Goal: Navigation & Orientation: Find specific page/section

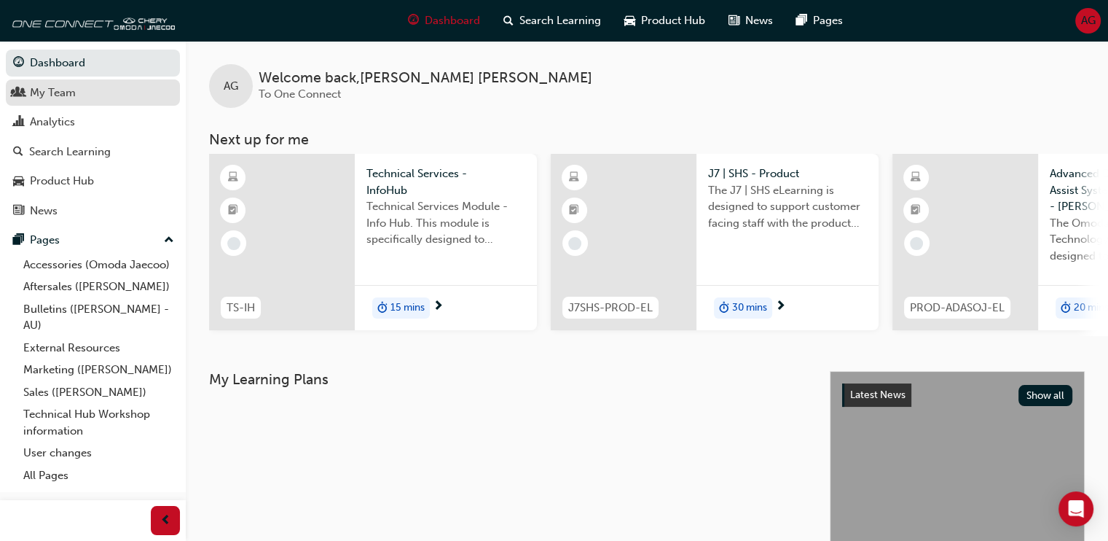
click at [29, 91] on div "My Team" at bounding box center [93, 93] width 160 height 18
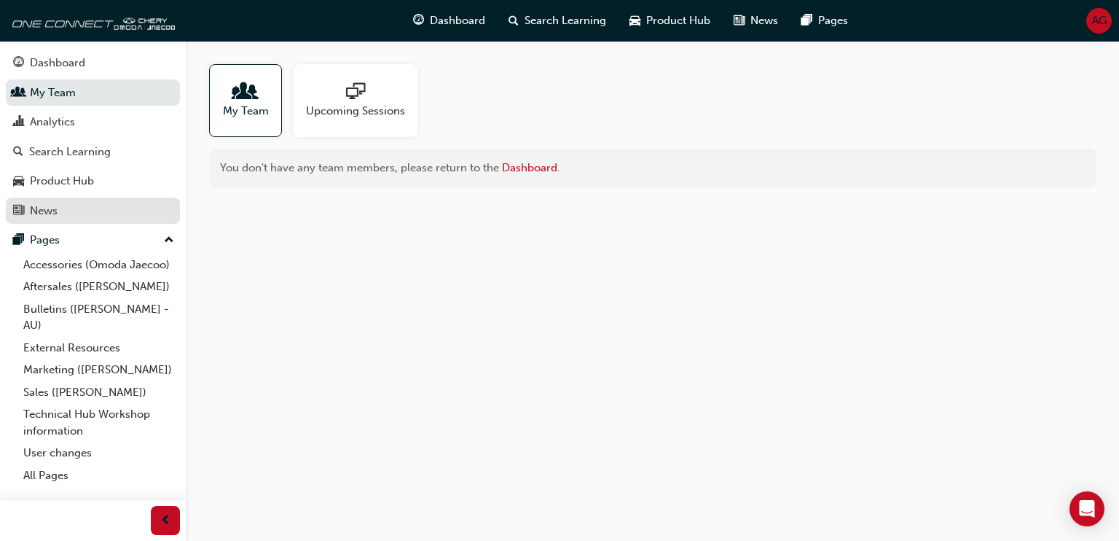
click at [59, 218] on div "News" at bounding box center [93, 211] width 160 height 18
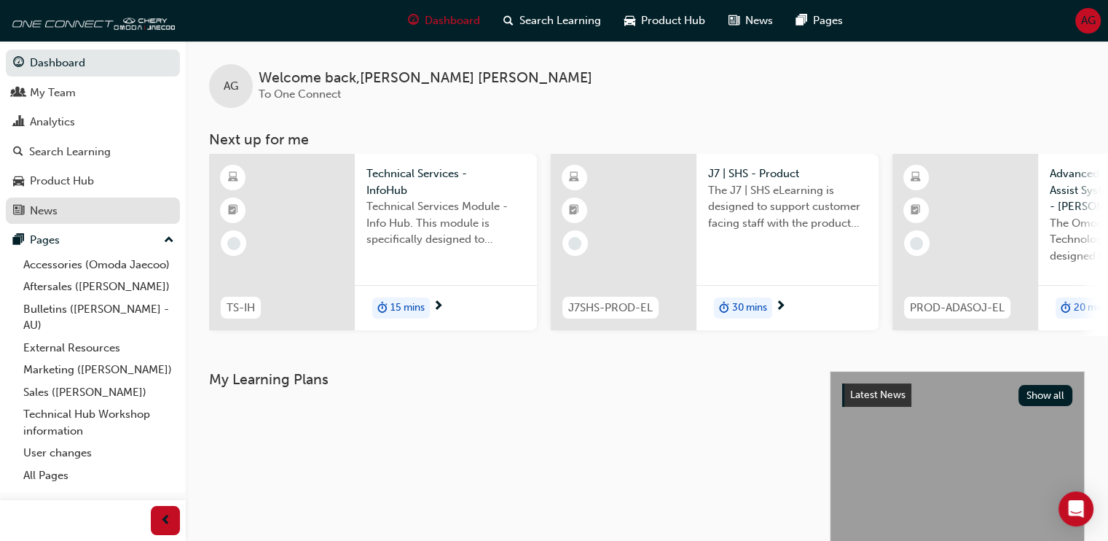
click at [90, 216] on div "News" at bounding box center [93, 211] width 160 height 18
click at [164, 23] on img at bounding box center [91, 20] width 168 height 29
click at [1078, 19] on div "AG" at bounding box center [1088, 21] width 26 height 26
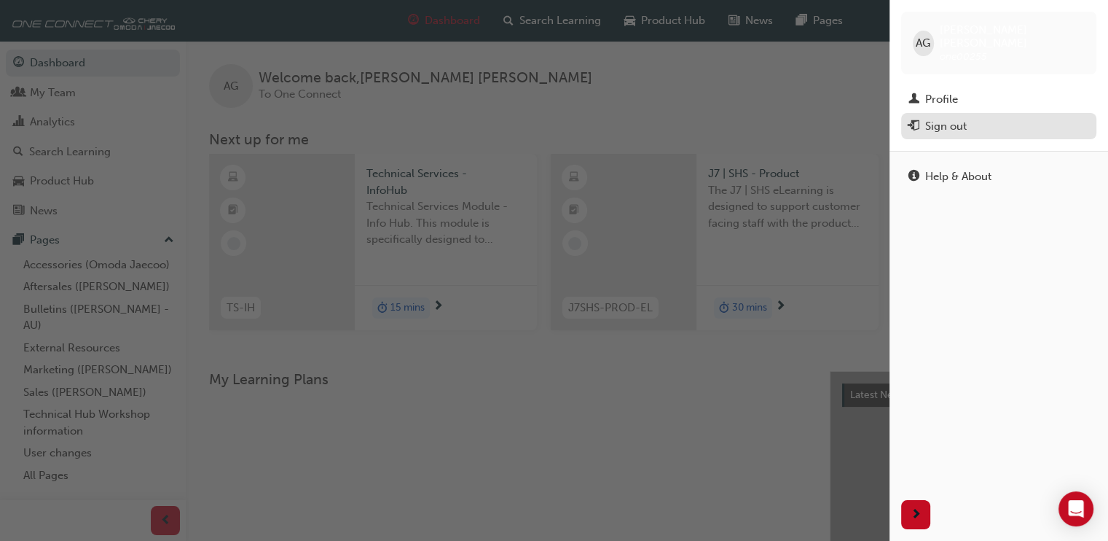
click at [934, 118] on div "Sign out" at bounding box center [946, 126] width 42 height 17
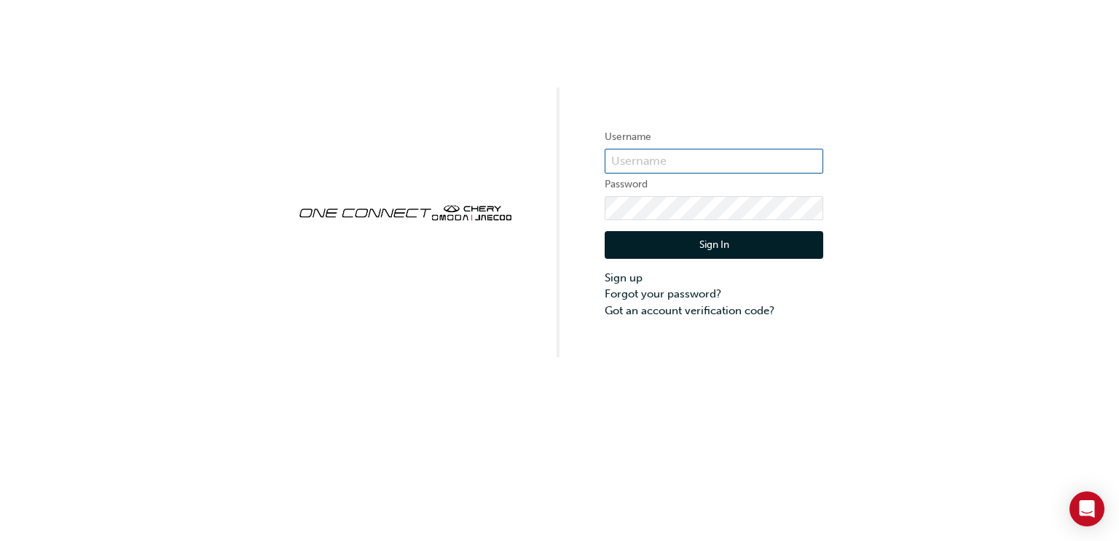
click at [759, 160] on input "text" at bounding box center [714, 161] width 219 height 25
type input "CHAU0559"
click at [743, 244] on button "Sign In" at bounding box center [714, 245] width 219 height 28
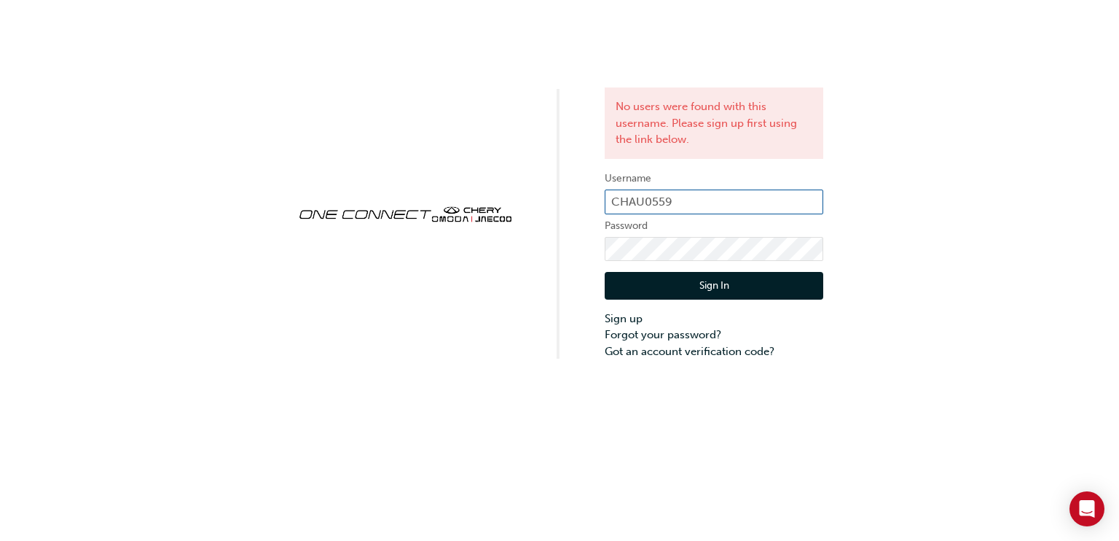
click at [771, 202] on input "CHAU0559" at bounding box center [714, 201] width 219 height 25
type input "CHAU0327"
click at [737, 287] on button "Sign In" at bounding box center [714, 286] width 219 height 28
click at [753, 183] on label "Username" at bounding box center [714, 178] width 219 height 17
click at [764, 206] on input "CHAU0327" at bounding box center [714, 201] width 219 height 25
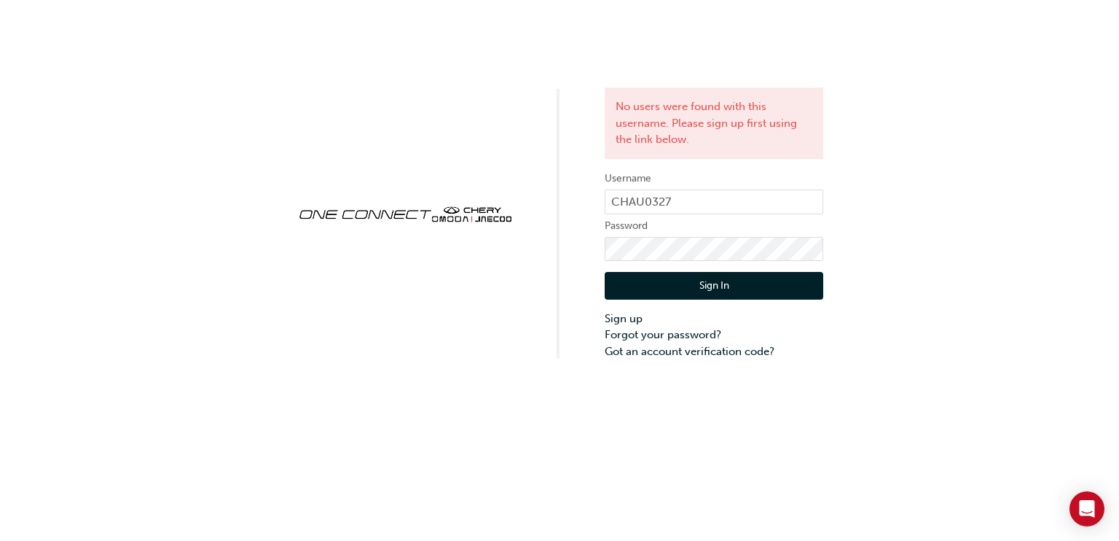
click at [858, 160] on div "No users were found with this username. Please sign up first using the link bel…" at bounding box center [559, 179] width 1119 height 359
click at [708, 200] on input "CHAU0327" at bounding box center [714, 201] width 219 height 25
drag, startPoint x: 694, startPoint y: 199, endPoint x: 627, endPoint y: 197, distance: 67.0
click at [595, 199] on div "No users were found with this username. Please sign up first using the link bel…" at bounding box center [559, 179] width 1119 height 359
paste input "ONE00255"
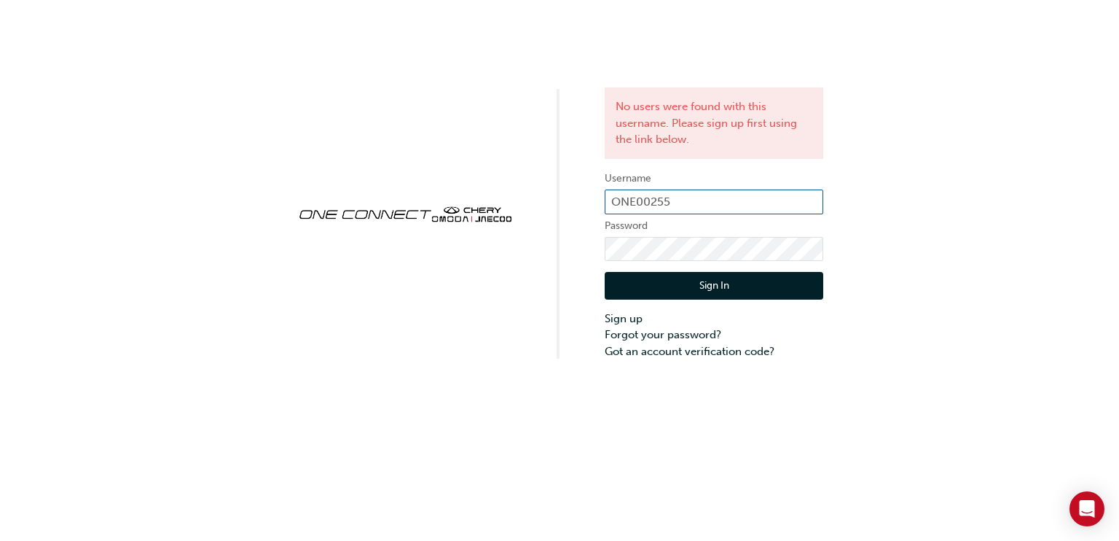
type input "ONE00255"
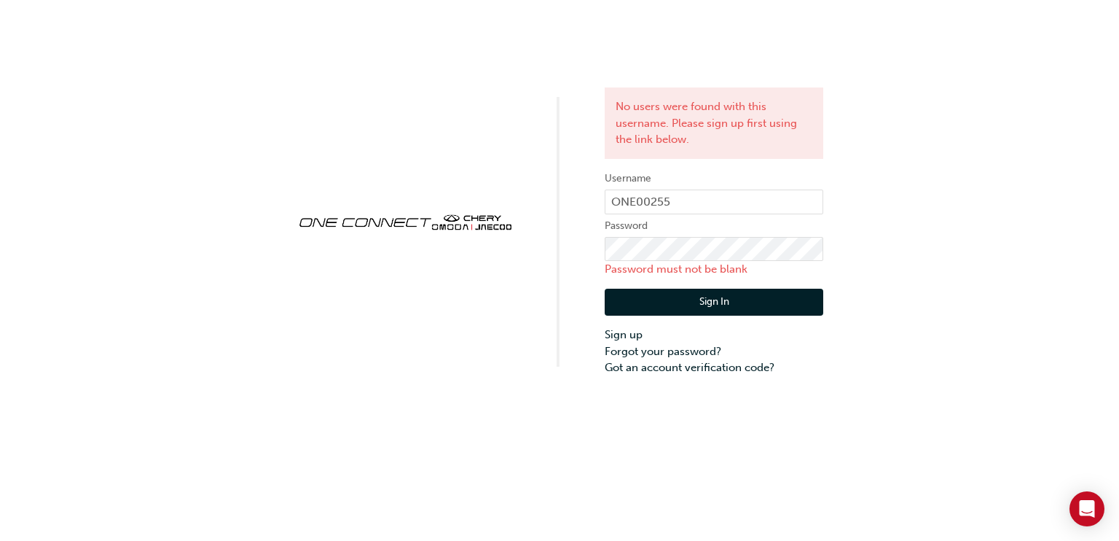
click at [501, 262] on div "No users were found with this username. Please sign up first using the link bel…" at bounding box center [559, 188] width 1119 height 376
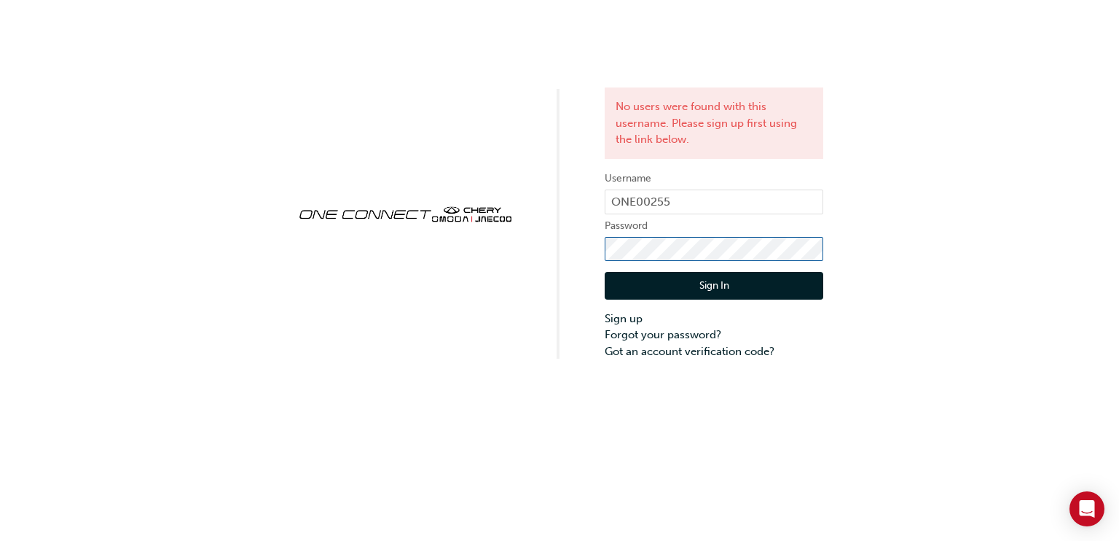
click button "Sign In" at bounding box center [714, 286] width 219 height 28
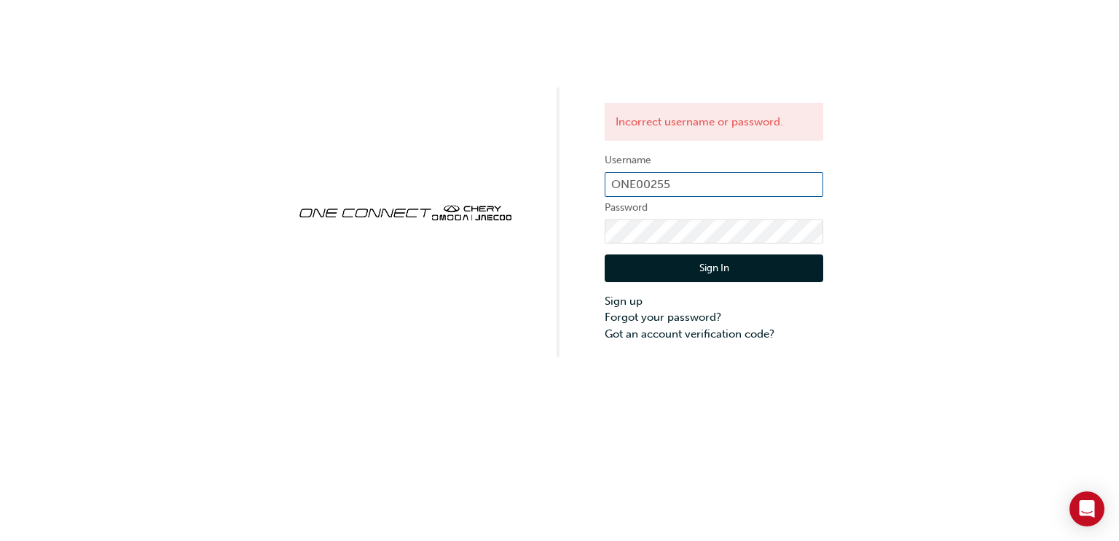
click at [729, 184] on input "ONE00255" at bounding box center [714, 184] width 219 height 25
click at [945, 174] on div "Incorrect username or password. Username ONE00255 Password Sign In Sign up Forg…" at bounding box center [559, 178] width 1119 height 357
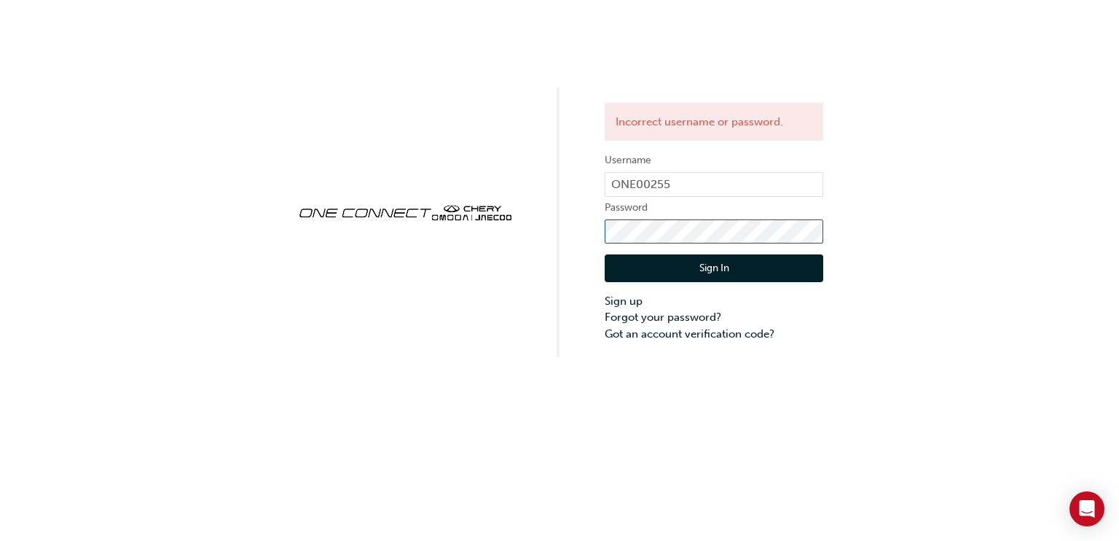
click at [601, 235] on div "Incorrect username or password. Username ONE00255 Password Sign In Sign up Forg…" at bounding box center [559, 178] width 1119 height 357
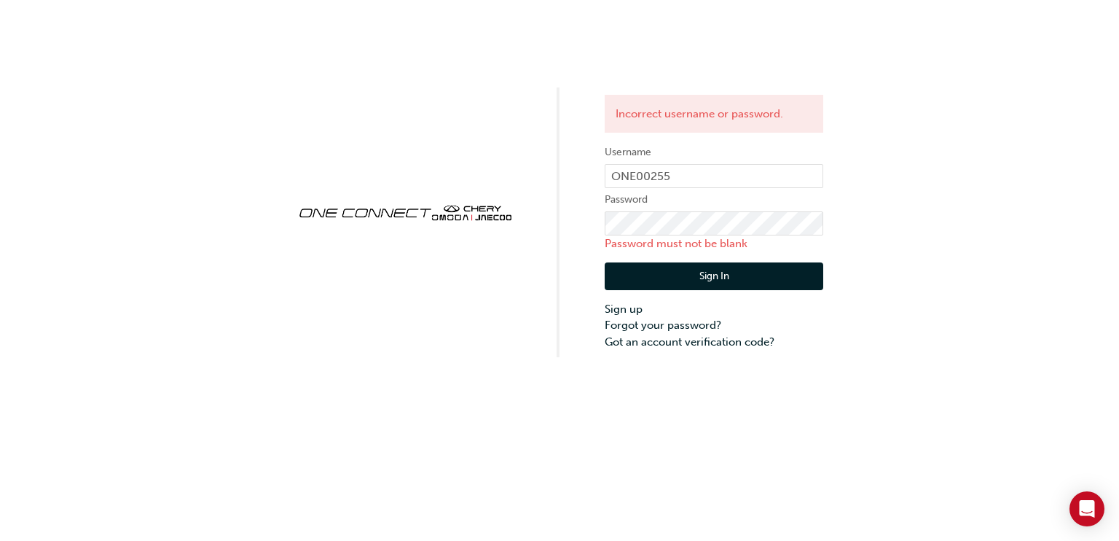
click at [950, 193] on div "Incorrect username or password. Username ONE00255 Password Password must not be…" at bounding box center [559, 178] width 1119 height 357
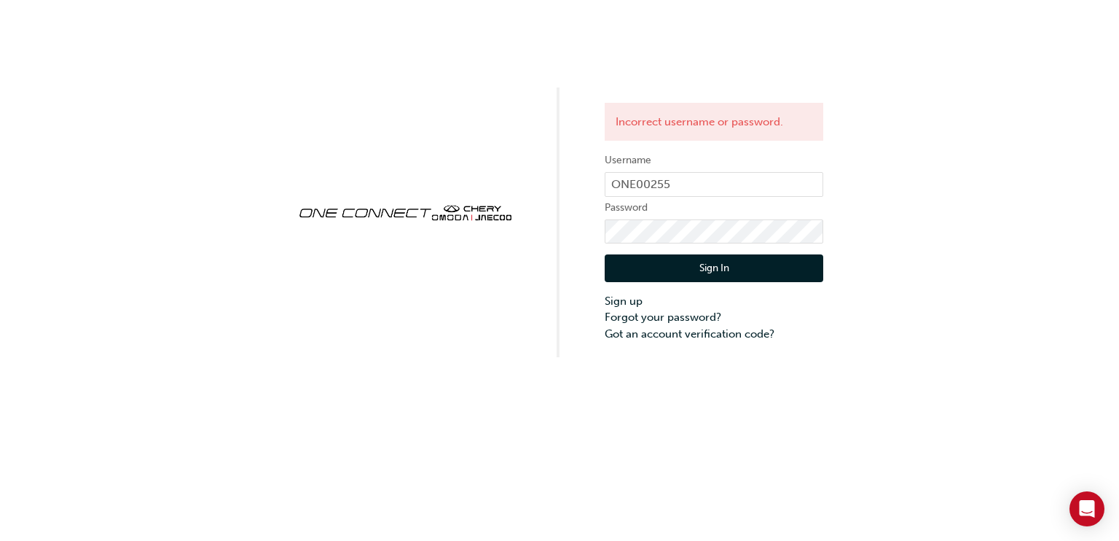
click at [622, 270] on button "Sign In" at bounding box center [714, 268] width 219 height 28
click at [670, 319] on link "Forgot your password?" at bounding box center [714, 317] width 219 height 17
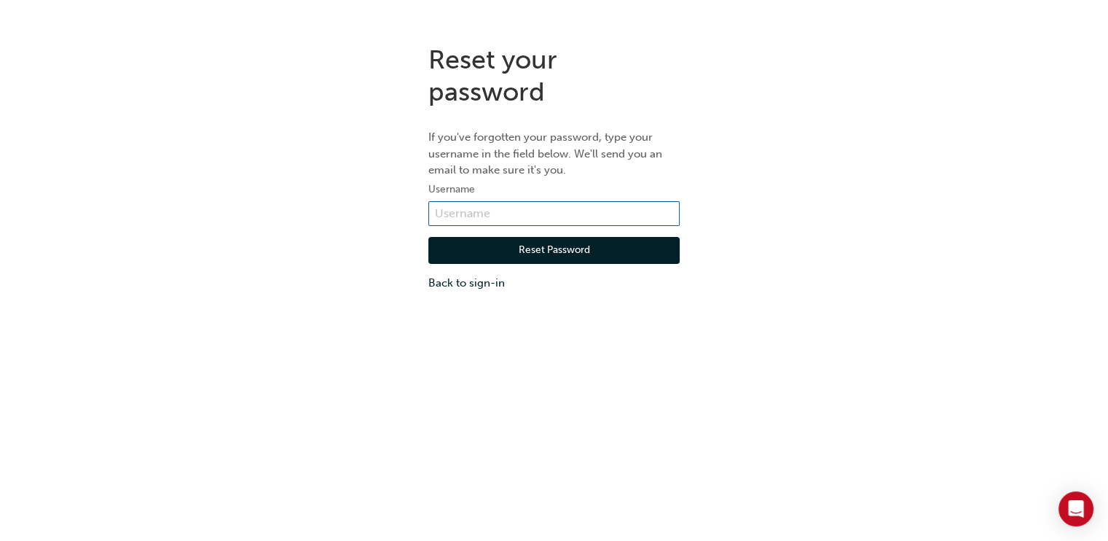
click at [466, 213] on input "text" at bounding box center [553, 213] width 251 height 25
type input "ONE00255"
click at [558, 256] on button "Reset Password" at bounding box center [553, 251] width 251 height 28
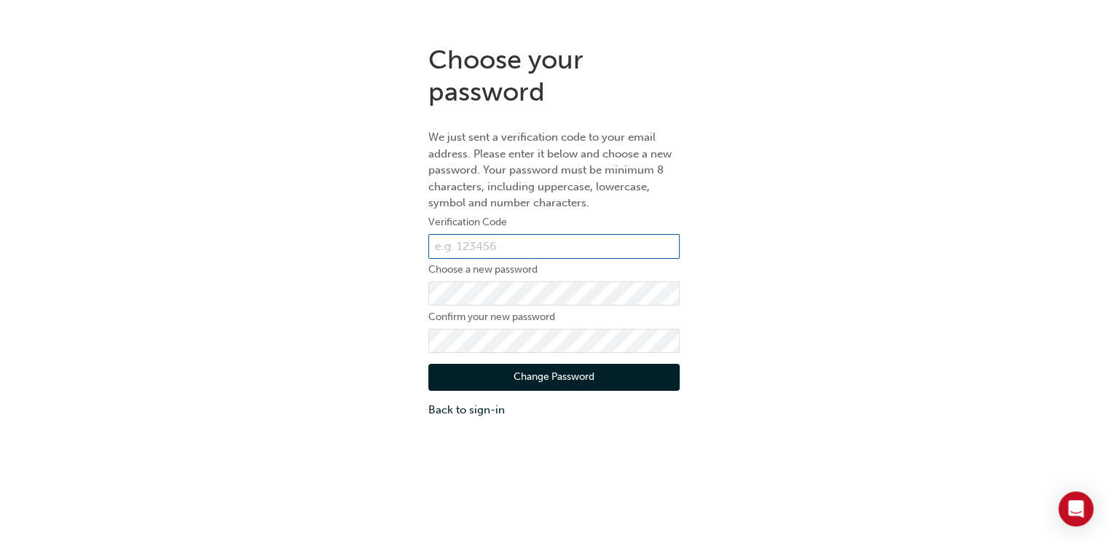
click at [466, 247] on input "text" at bounding box center [553, 246] width 251 height 25
paste input "066251"
type input "066251"
click at [839, 235] on div "Choose your password We just sent a verification code to your email address. Pl…" at bounding box center [554, 231] width 1108 height 396
click at [581, 372] on button "Change Password" at bounding box center [553, 378] width 251 height 28
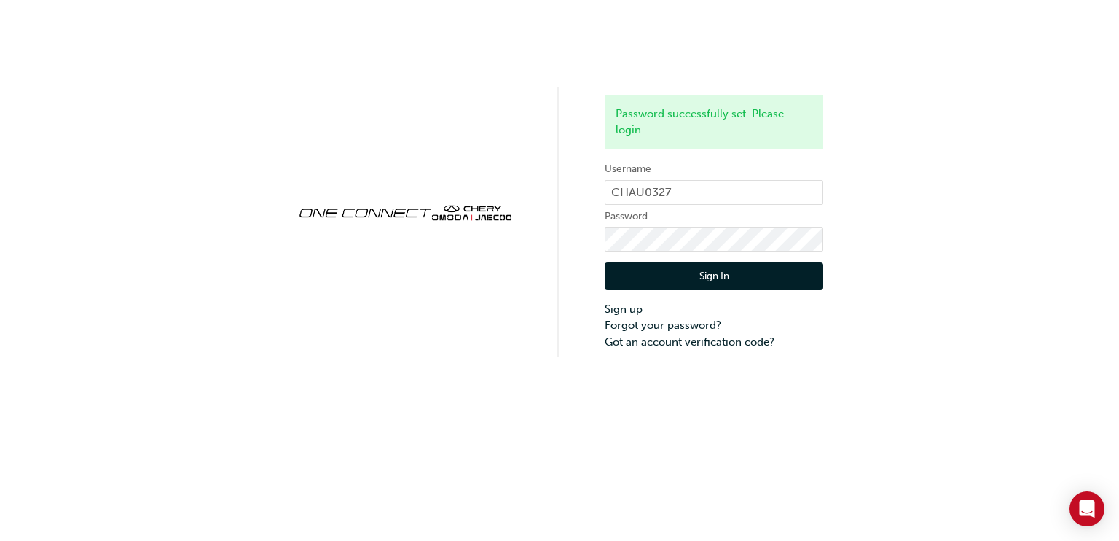
click at [705, 273] on button "Sign In" at bounding box center [714, 276] width 219 height 28
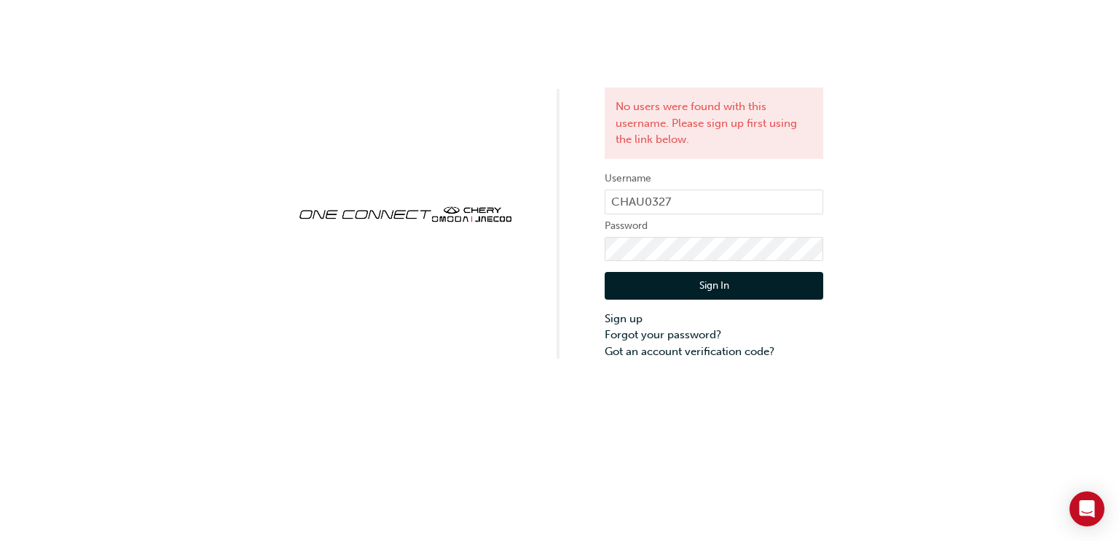
click at [638, 285] on button "Sign In" at bounding box center [714, 286] width 219 height 28
drag, startPoint x: 677, startPoint y: 200, endPoint x: 586, endPoint y: 204, distance: 91.2
click at [586, 204] on div "No users were found with this username. Please sign up first using the link bel…" at bounding box center [559, 179] width 1119 height 359
type input "ONE00255"
click button "Sign In" at bounding box center [714, 286] width 219 height 28
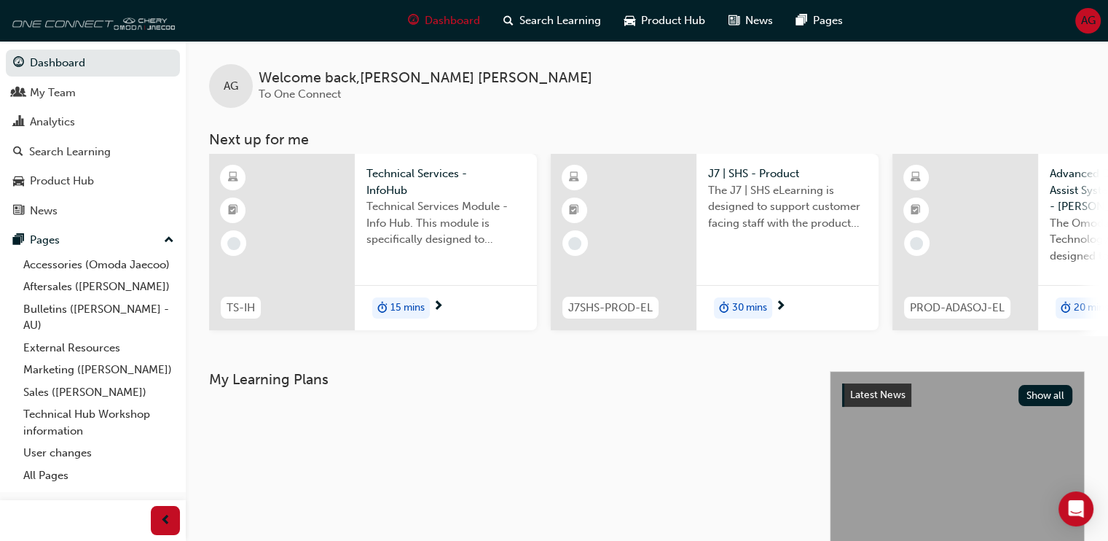
click at [140, 28] on img at bounding box center [91, 20] width 168 height 29
click at [166, 238] on span "up-icon" at bounding box center [169, 240] width 10 height 19
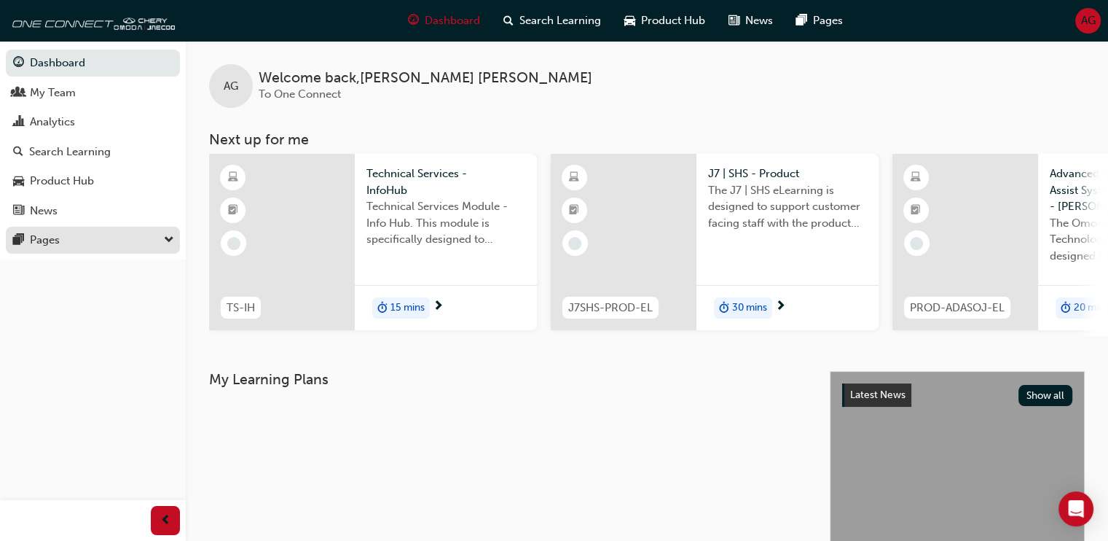
click at [120, 248] on div "Pages" at bounding box center [93, 240] width 160 height 18
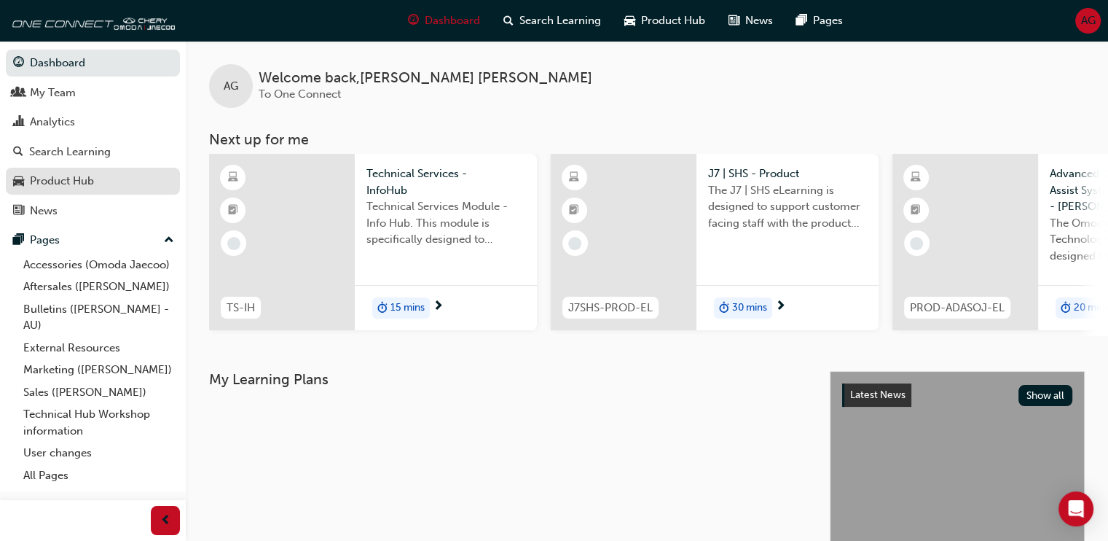
click at [61, 180] on div "Product Hub" at bounding box center [62, 181] width 64 height 17
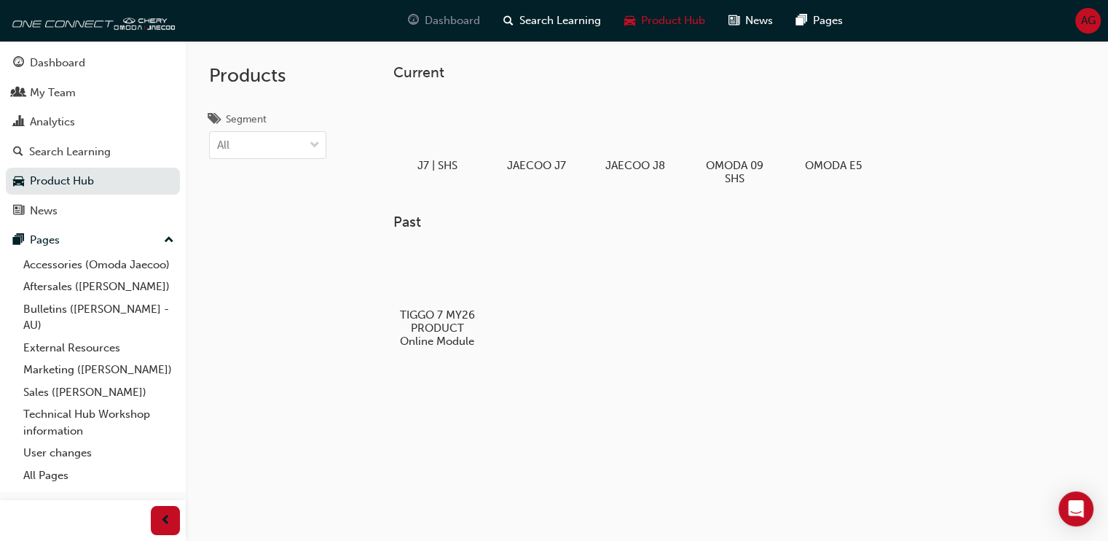
click at [452, 16] on span "Dashboard" at bounding box center [452, 20] width 55 height 17
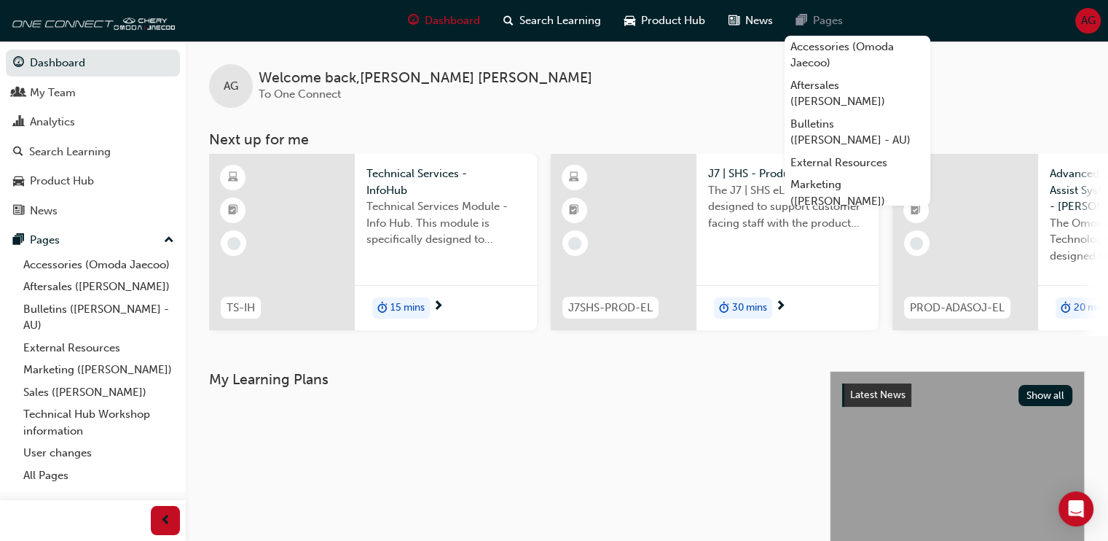
click at [813, 17] on span "Pages" at bounding box center [828, 20] width 30 height 17
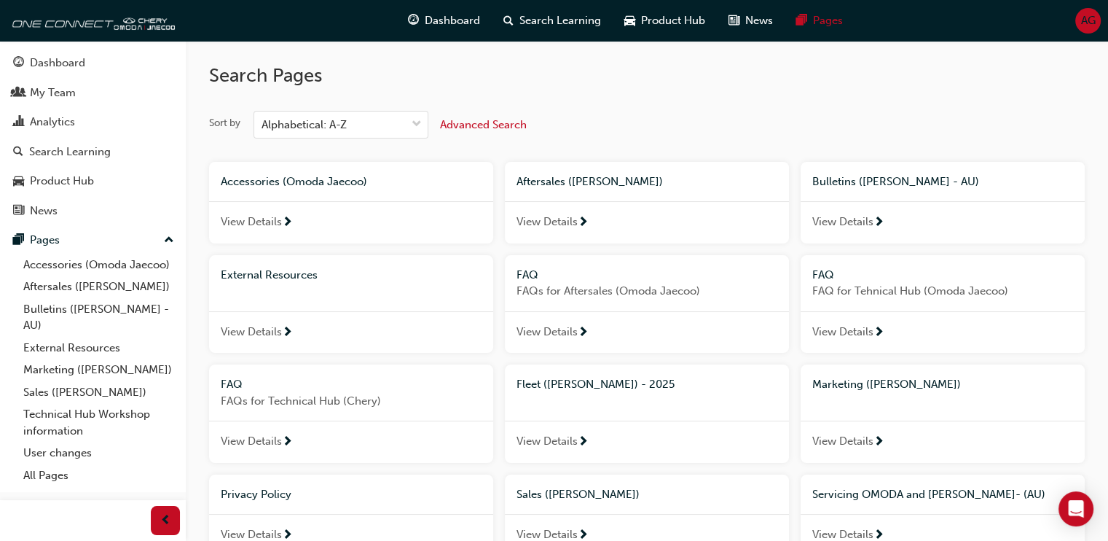
click at [306, 277] on span "External Resources" at bounding box center [269, 274] width 97 height 13
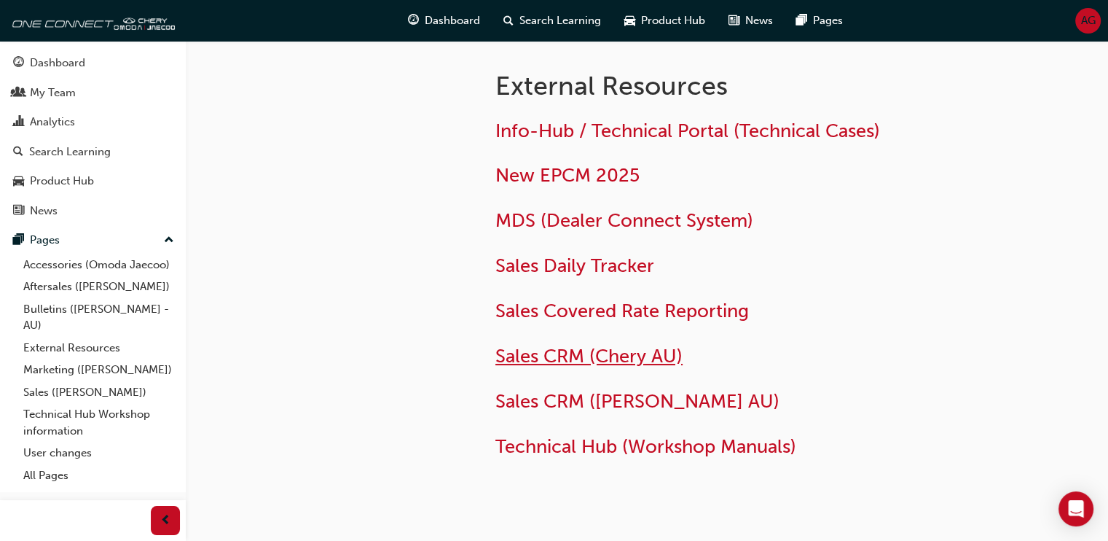
click at [530, 355] on span "Sales CRM (Chery AU)" at bounding box center [588, 356] width 187 height 23
click at [119, 21] on img at bounding box center [91, 20] width 168 height 29
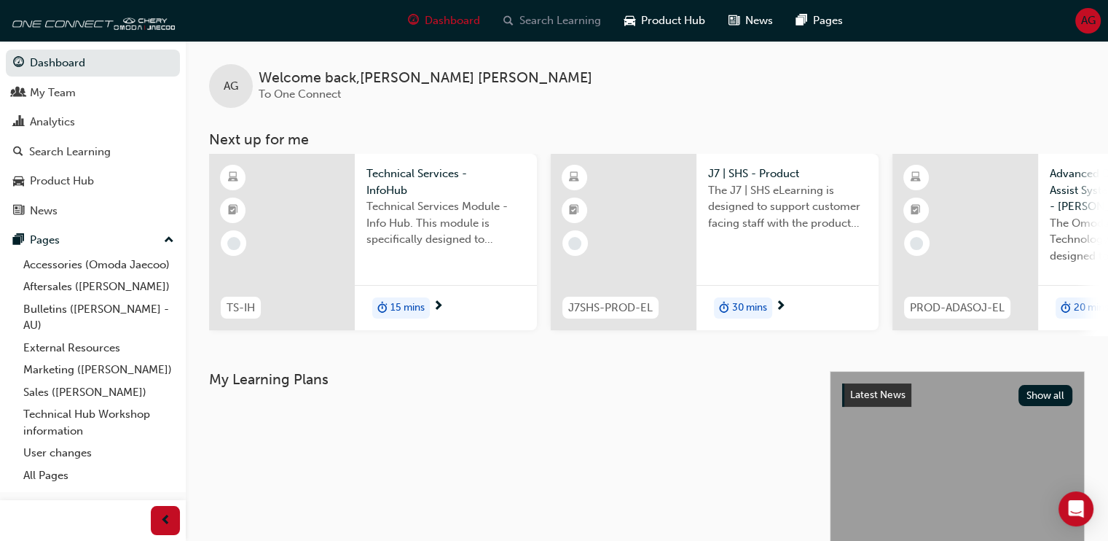
click at [552, 23] on span "Search Learning" at bounding box center [561, 20] width 82 height 17
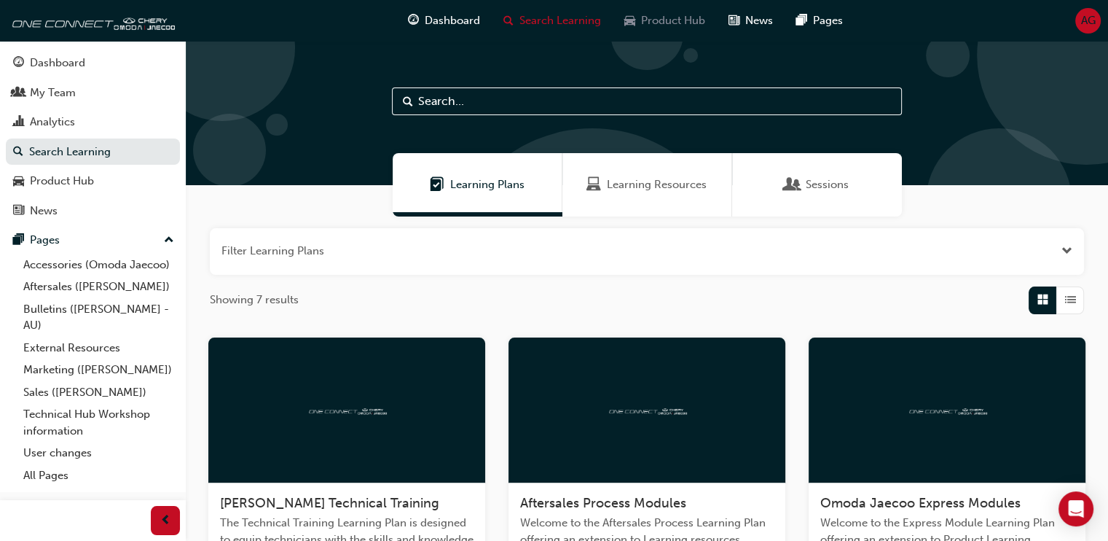
click at [677, 20] on span "Product Hub" at bounding box center [673, 20] width 64 height 17
